Goal: Task Accomplishment & Management: Complete application form

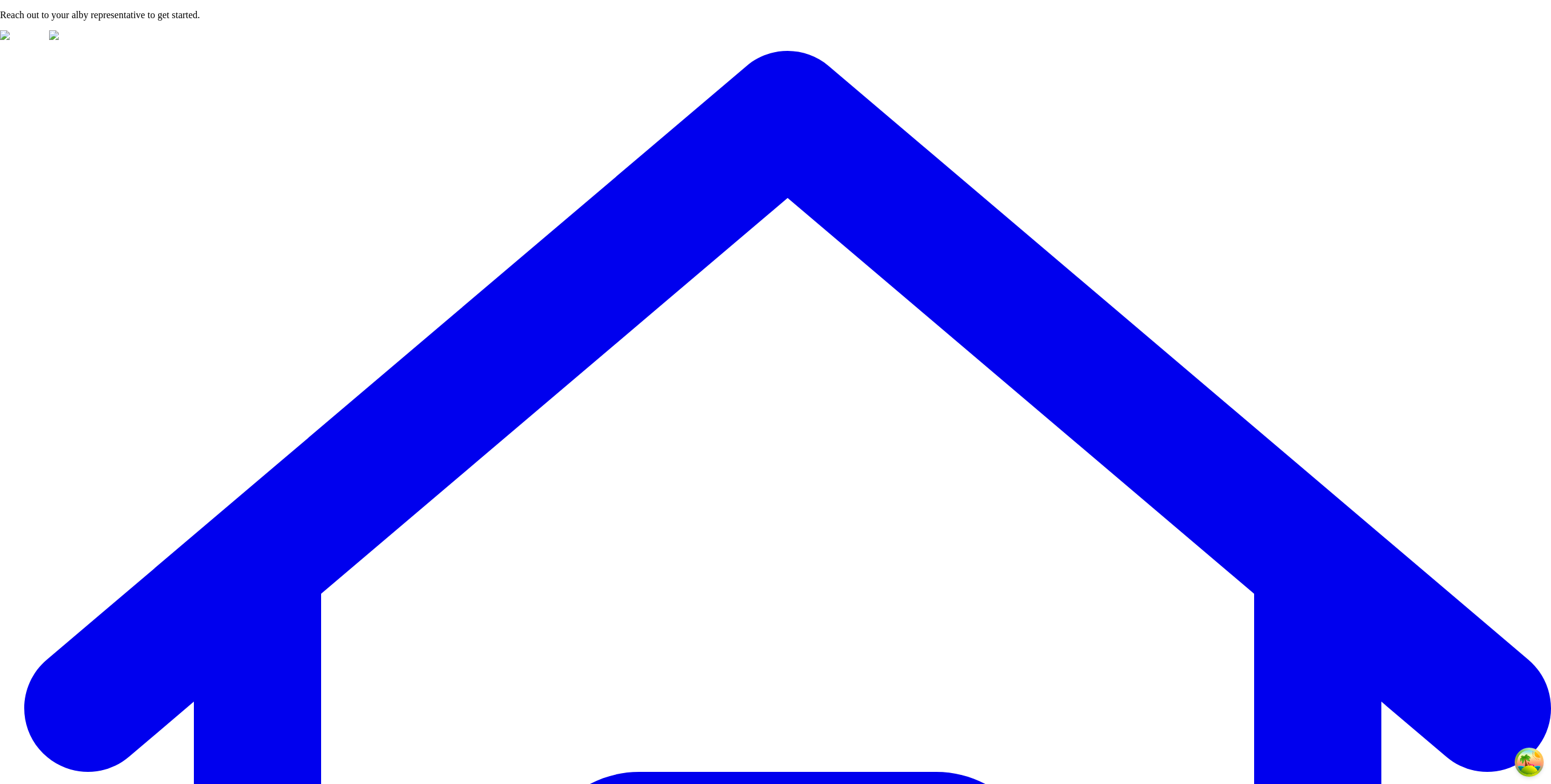
type input "***"
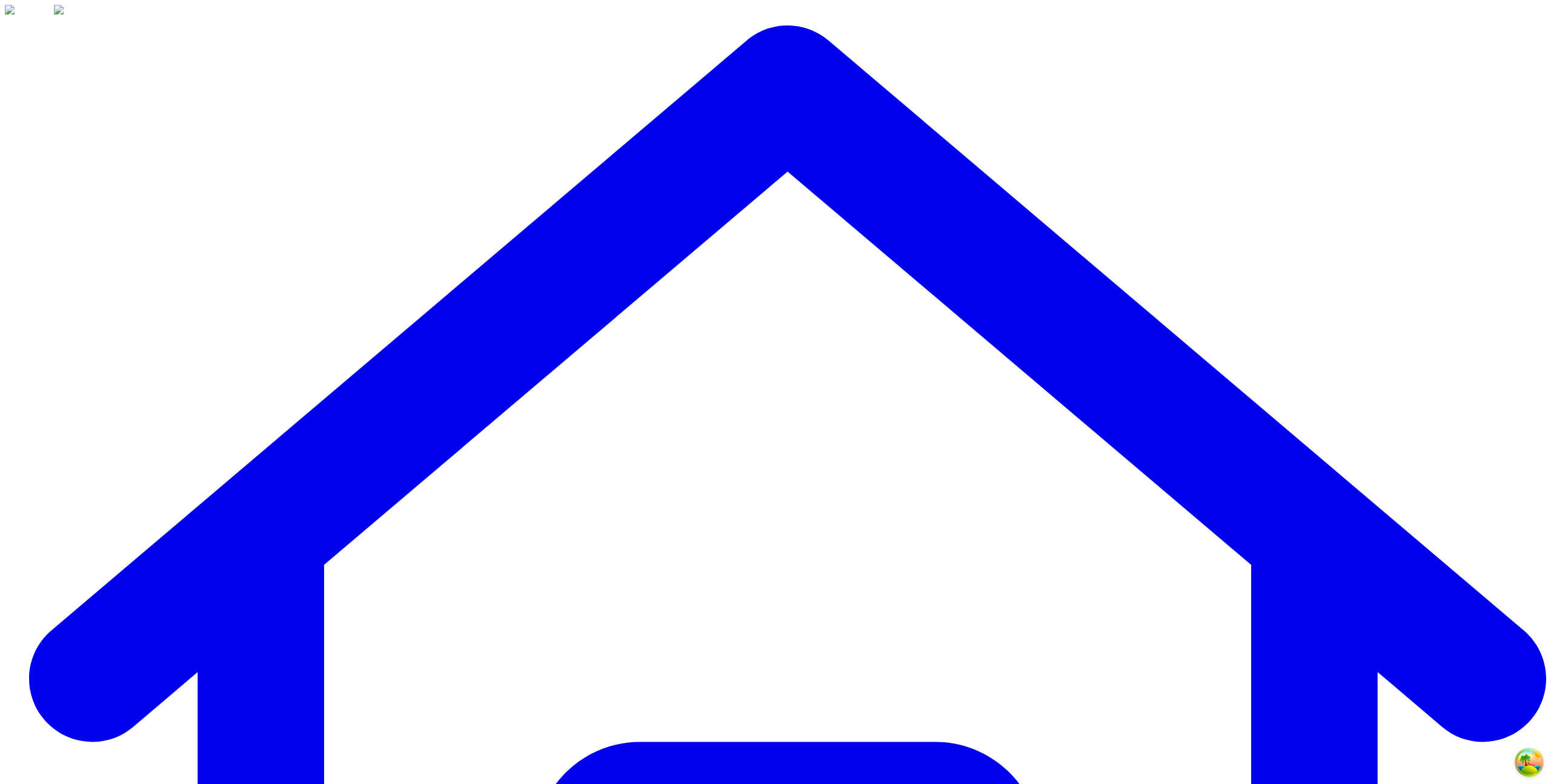
scroll to position [331, 0]
drag, startPoint x: 1284, startPoint y: 242, endPoint x: 814, endPoint y: 135, distance: 482.0
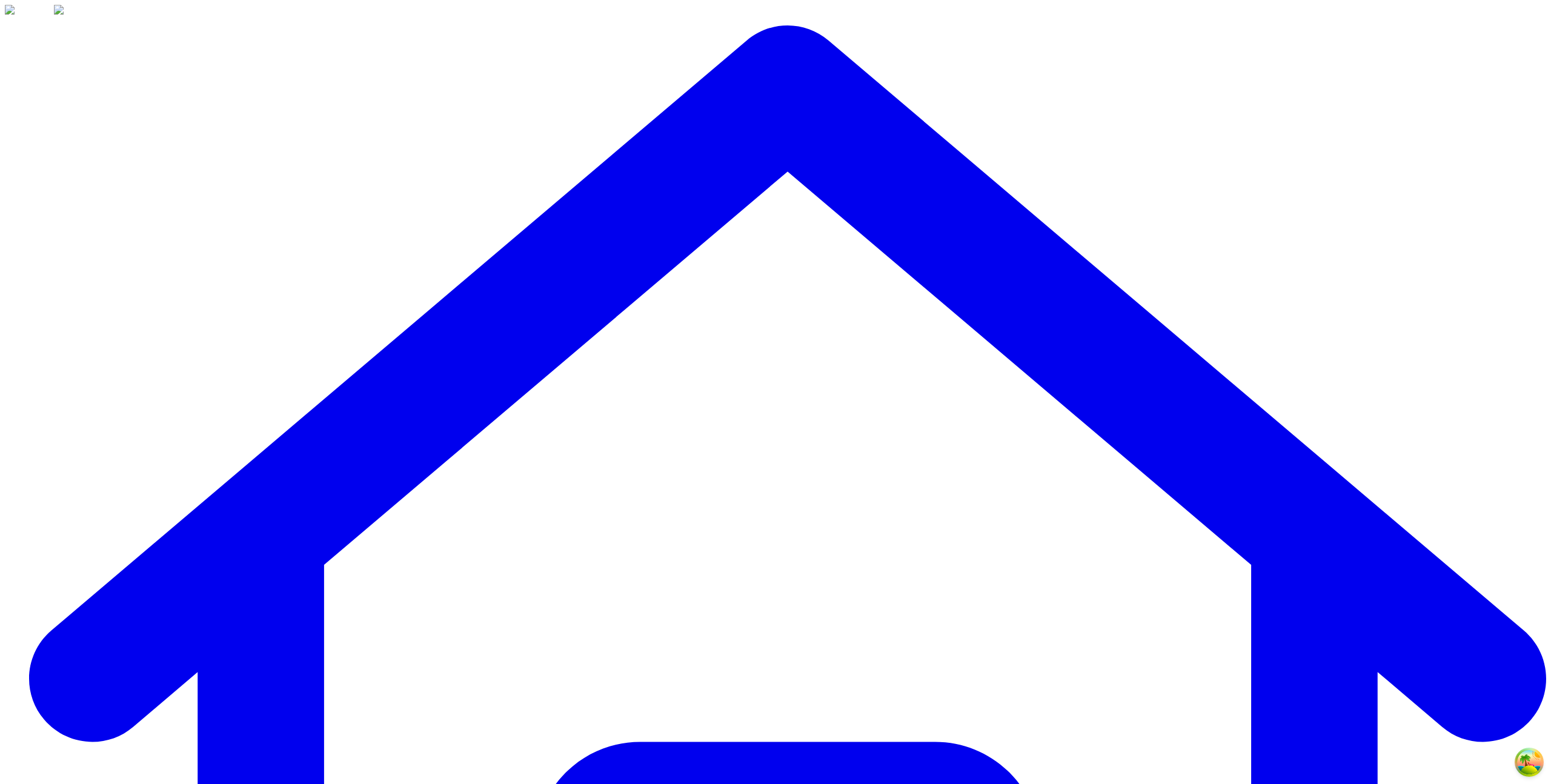
scroll to position [66, 0]
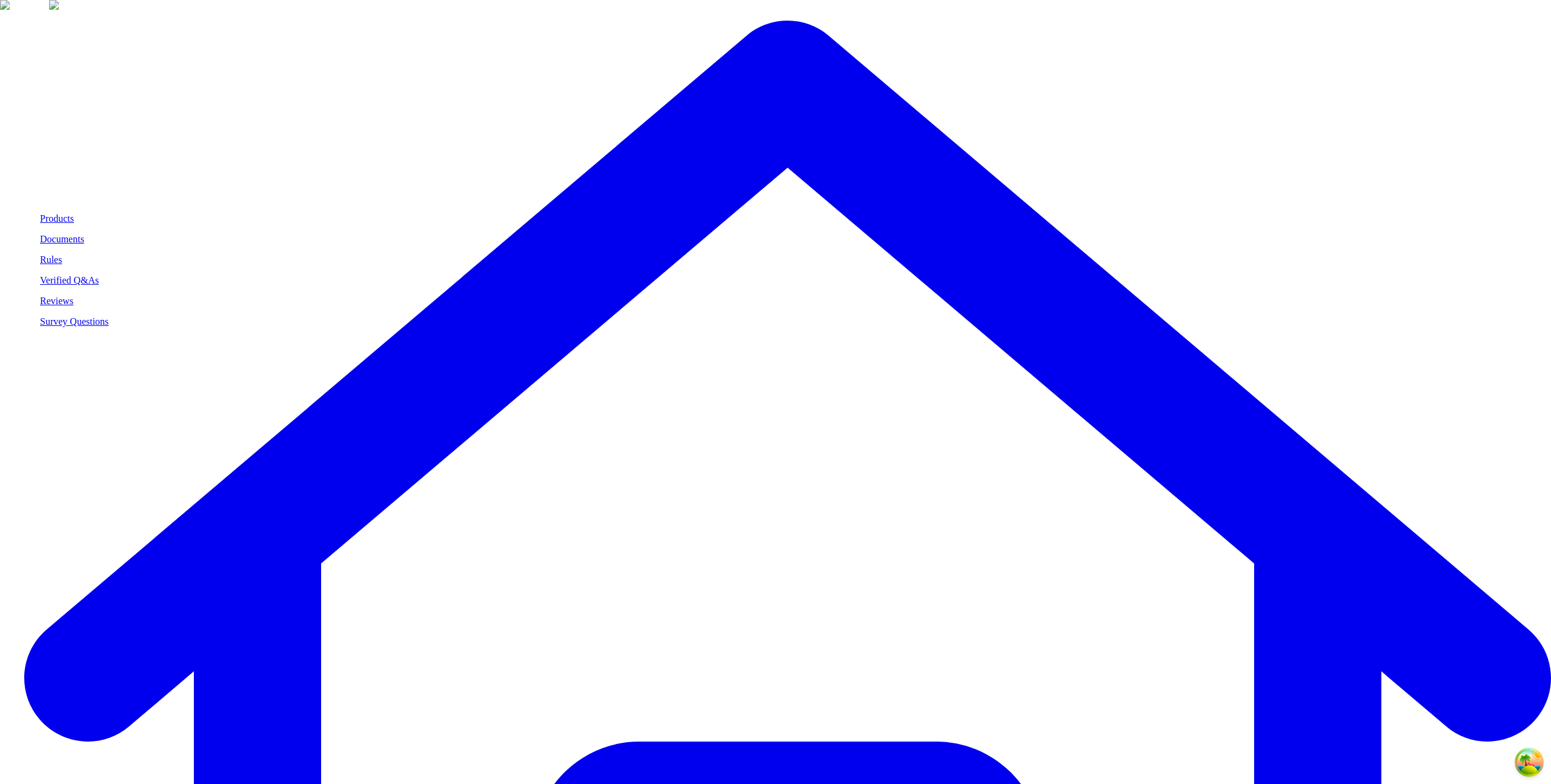
click at [72, 219] on p "Products" at bounding box center [74, 219] width 68 height 11
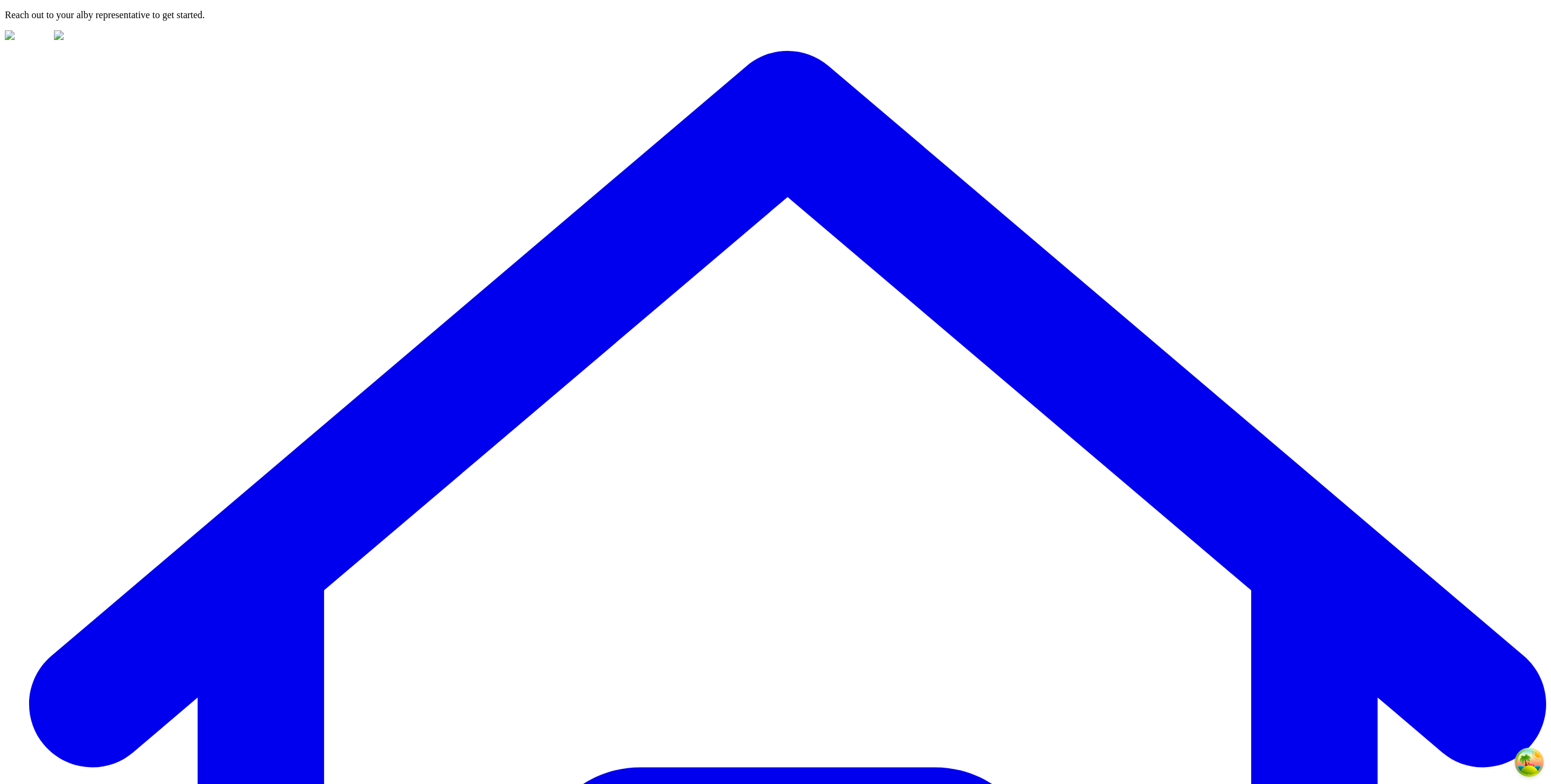
click at [924, 151] on div "Requirements to enable this Action are not met, reach out to alby support for m…" at bounding box center [1331, 145] width 370 height 11
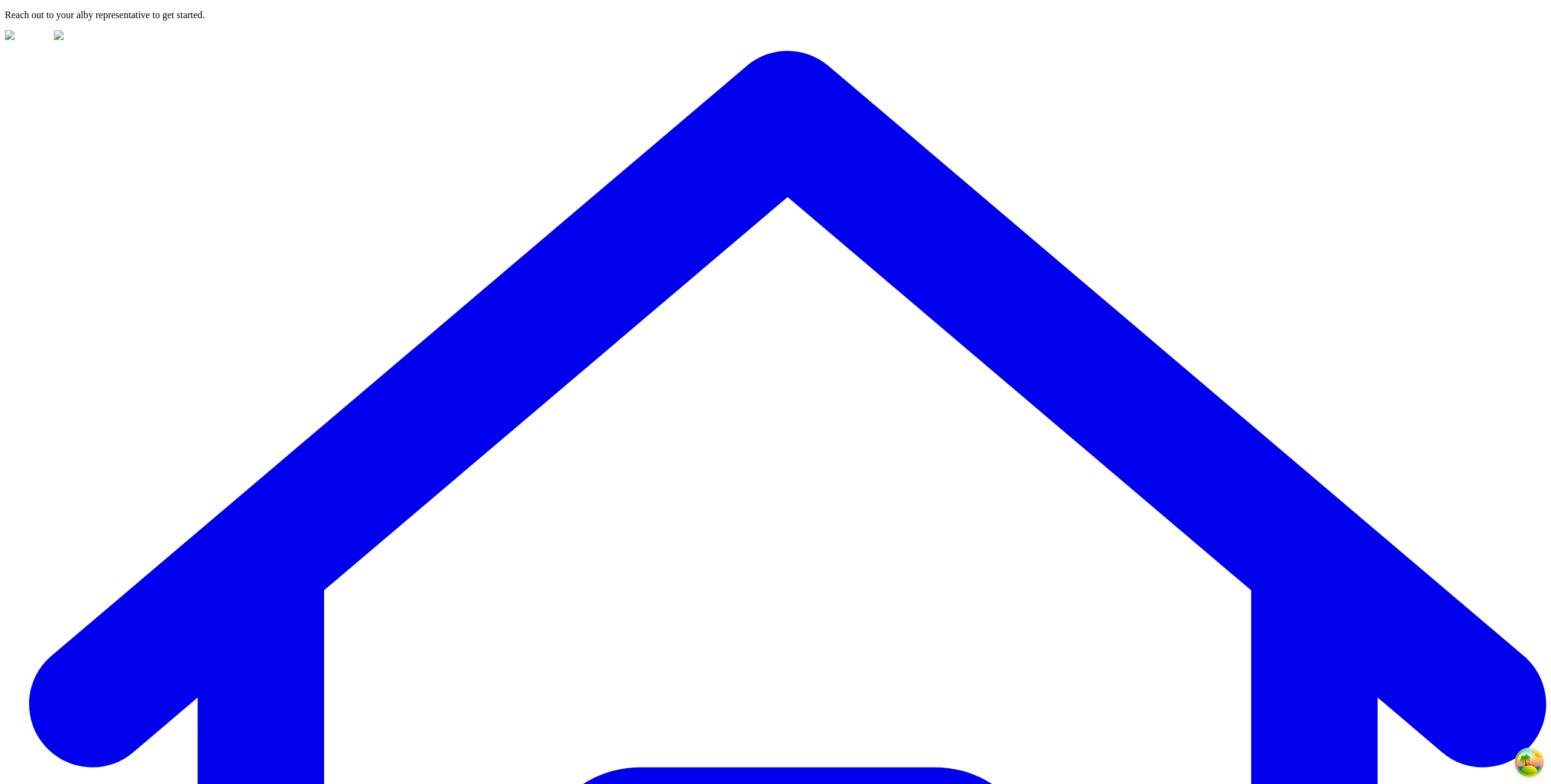
drag, startPoint x: 621, startPoint y: 557, endPoint x: 614, endPoint y: 580, distance: 24.0
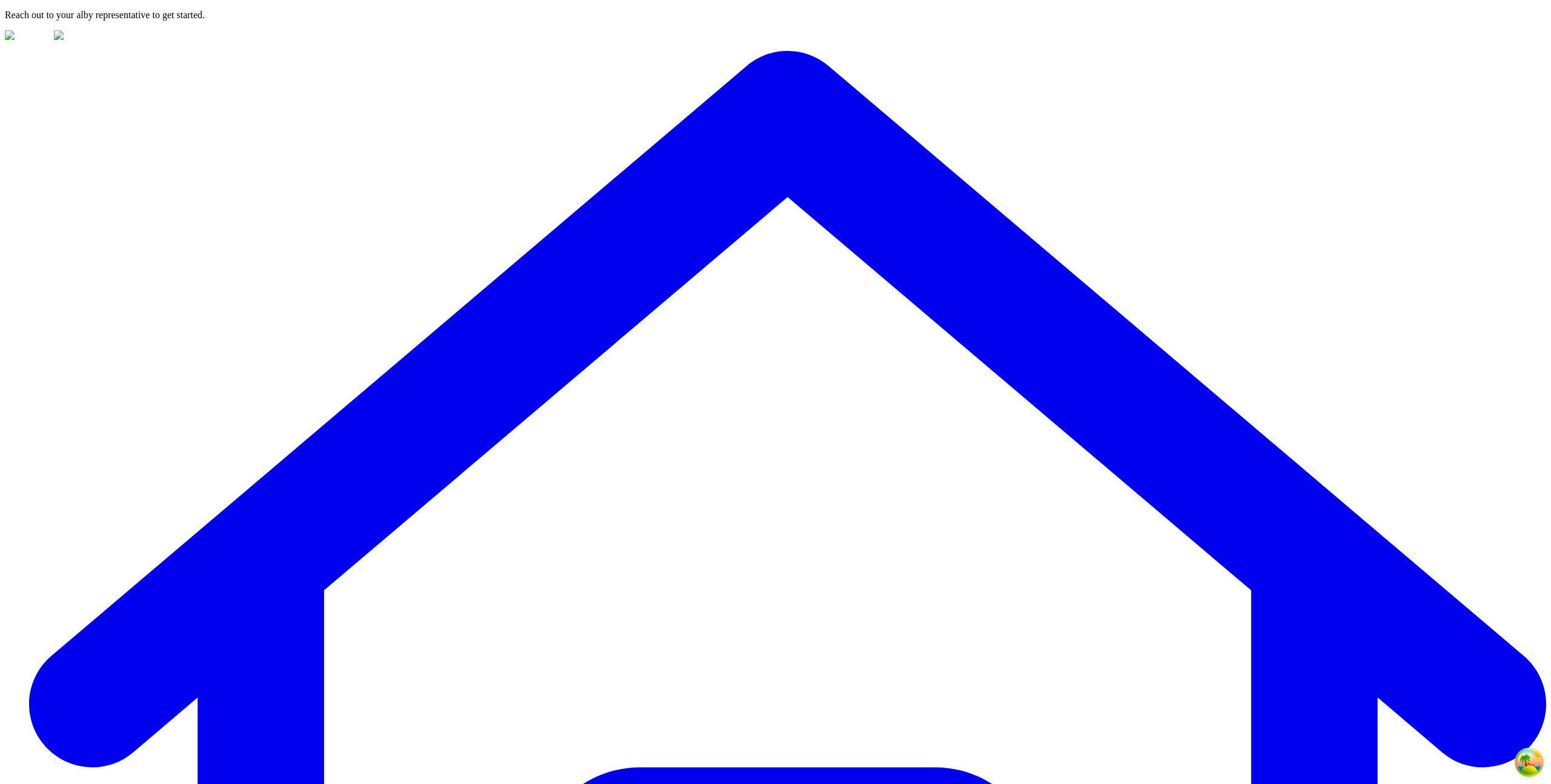
drag, startPoint x: 415, startPoint y: 249, endPoint x: 421, endPoint y: 257, distance: 10.0
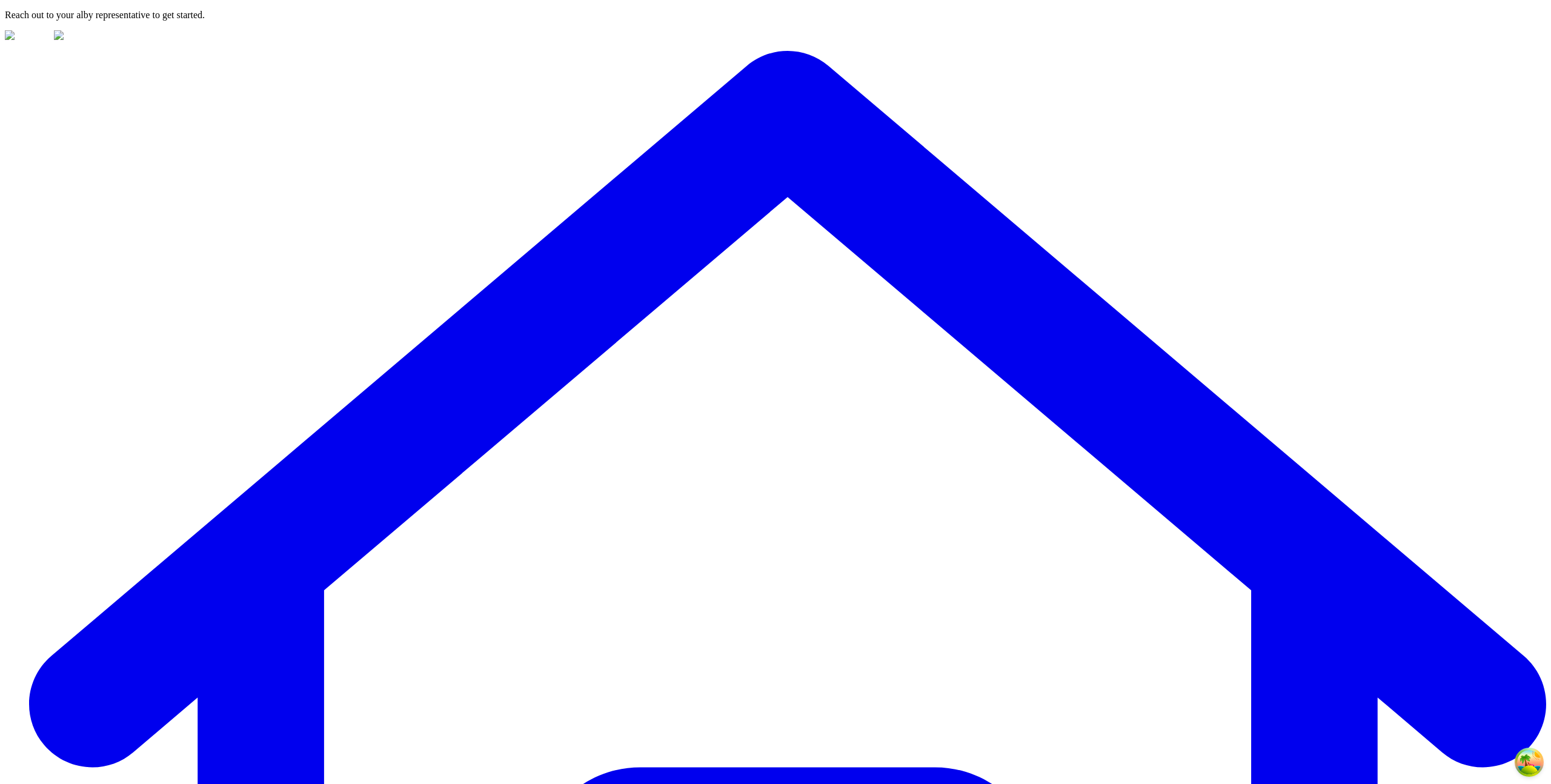
click at [29, 96] on icon at bounding box center [787, 725] width 1518 height 1348
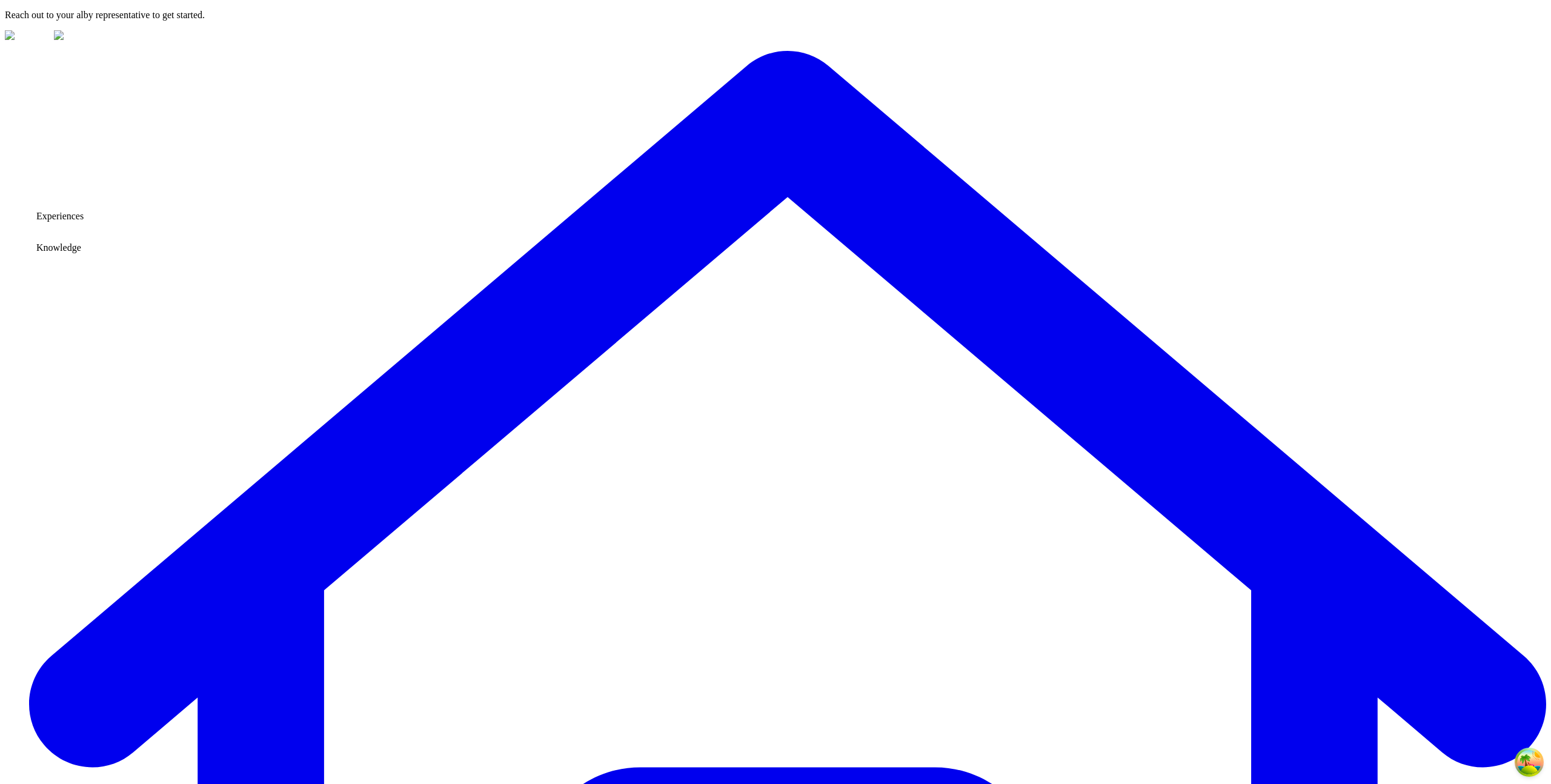
click at [29, 90] on icon at bounding box center [787, 725] width 1518 height 1348
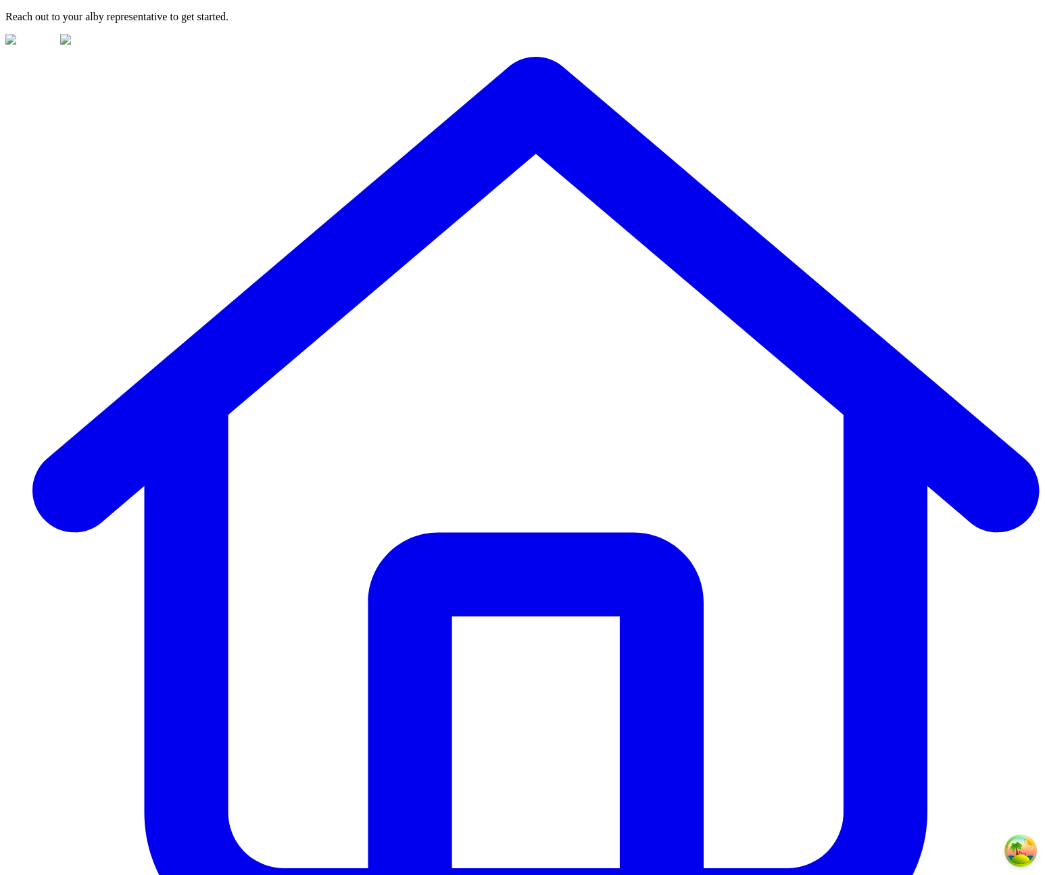
type input "*"
